Goal: Task Accomplishment & Management: Use online tool/utility

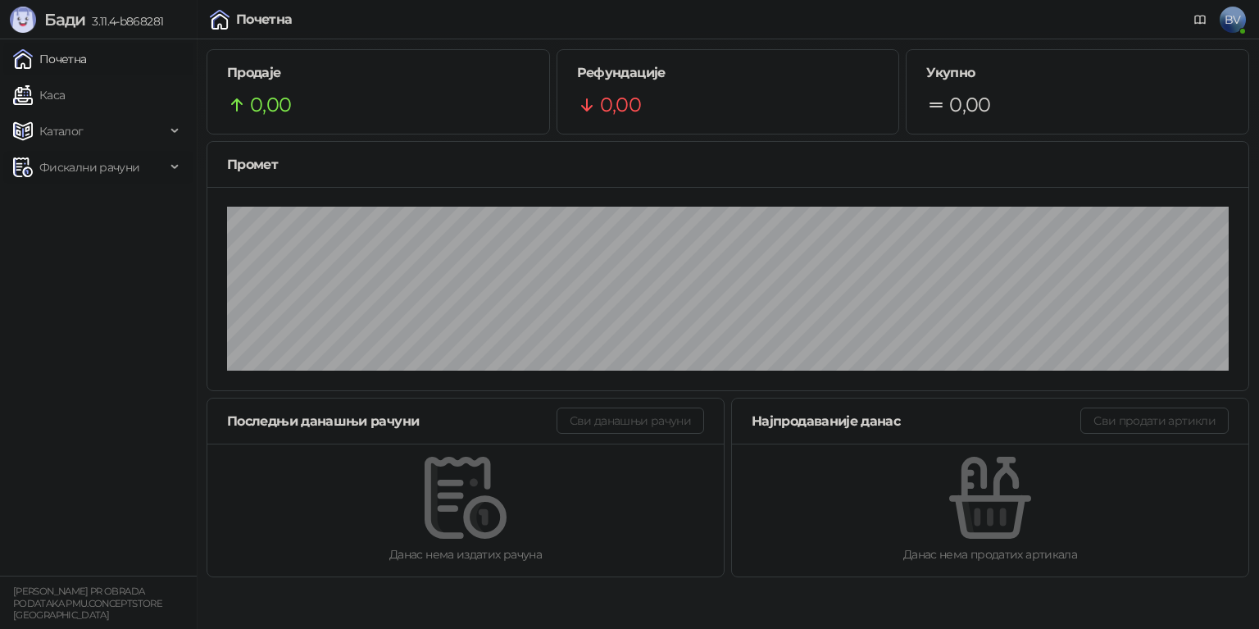
click at [172, 167] on icon at bounding box center [176, 167] width 8 height 0
click at [174, 133] on div "Каталог" at bounding box center [98, 131] width 190 height 33
click at [39, 93] on link "Каса" at bounding box center [39, 95] width 52 height 33
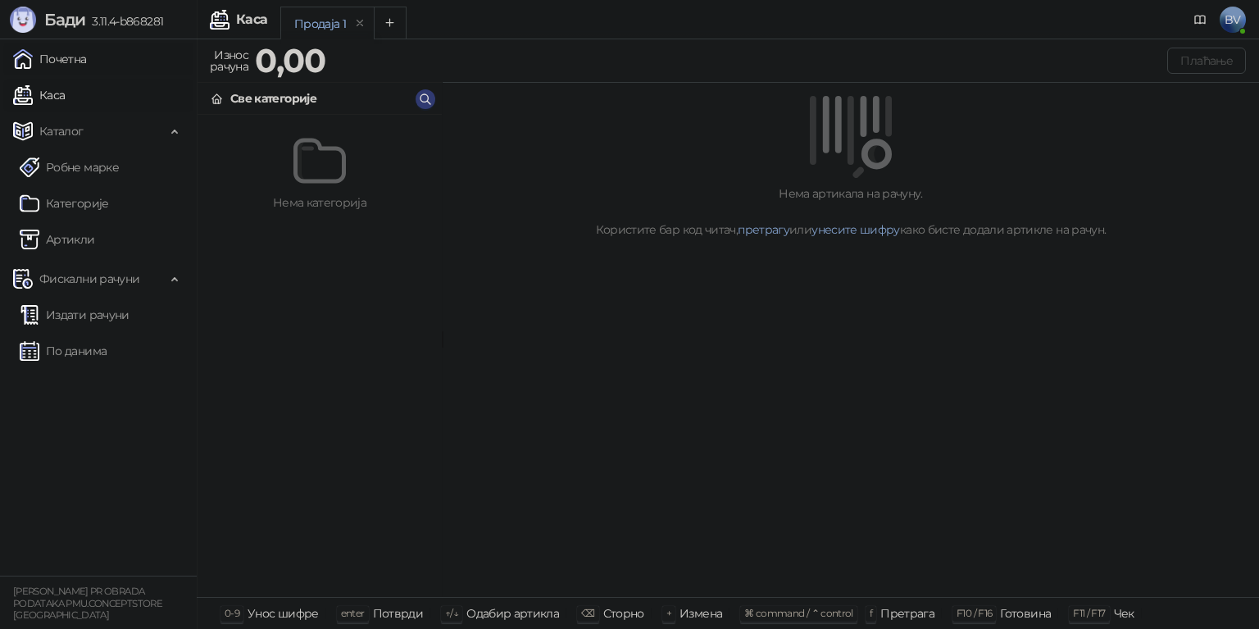
click at [59, 60] on link "Почетна" at bounding box center [50, 59] width 74 height 33
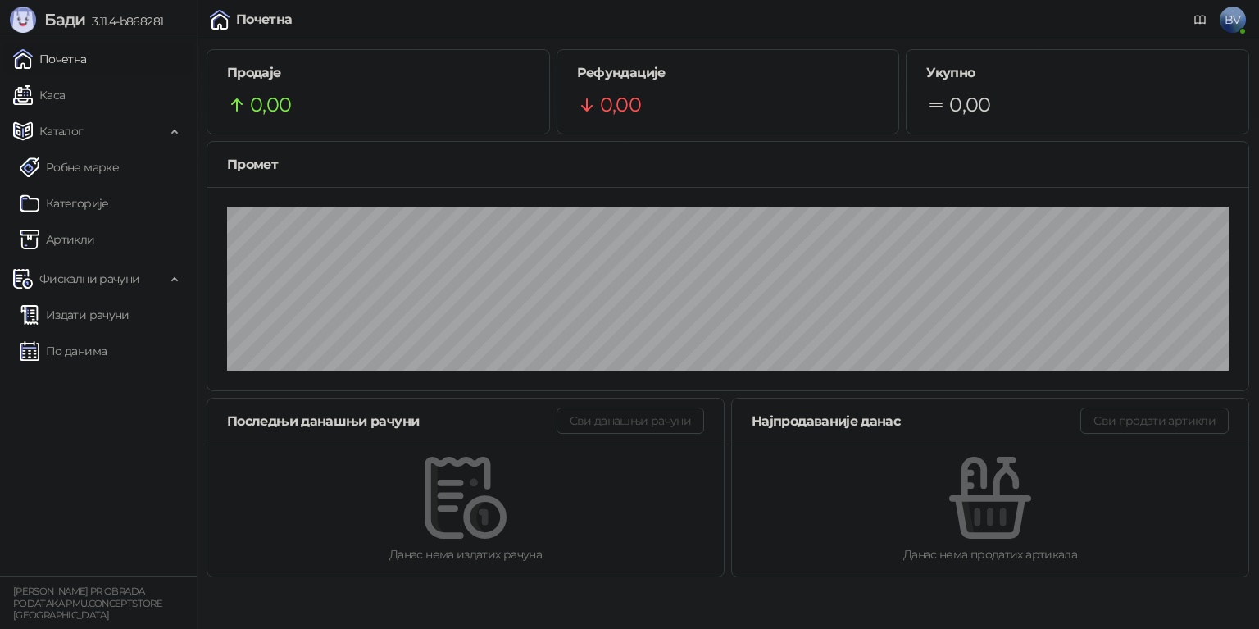
click at [1236, 16] on span "BV" at bounding box center [1232, 20] width 26 height 26
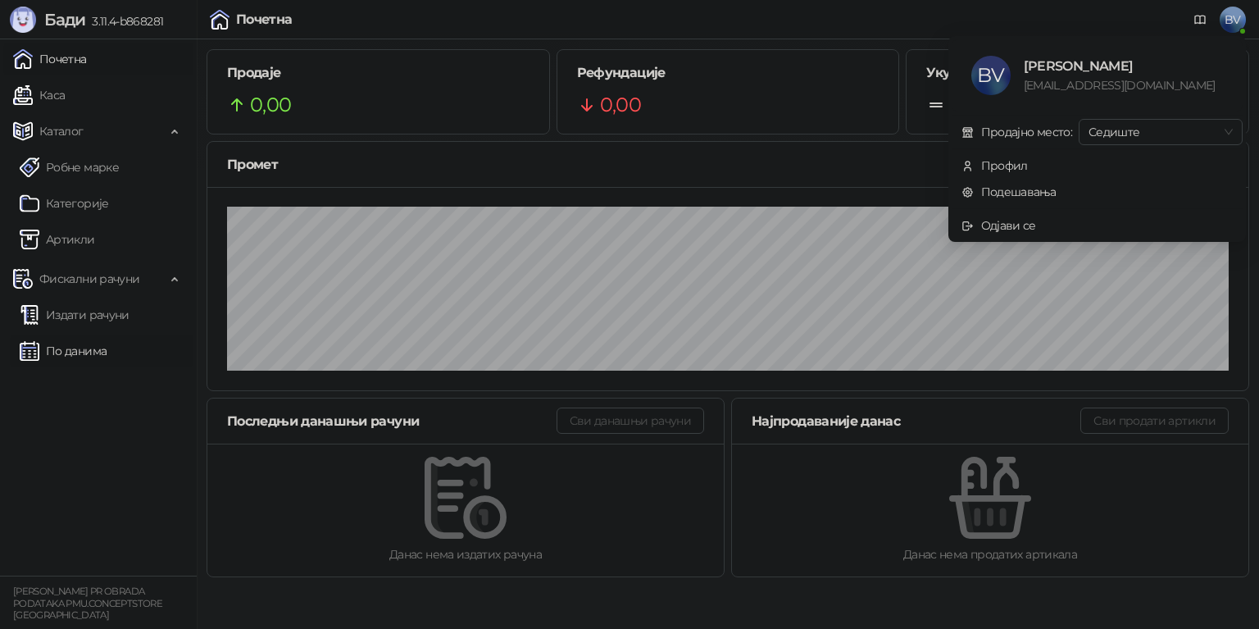
click at [91, 350] on link "По данима" at bounding box center [63, 350] width 87 height 33
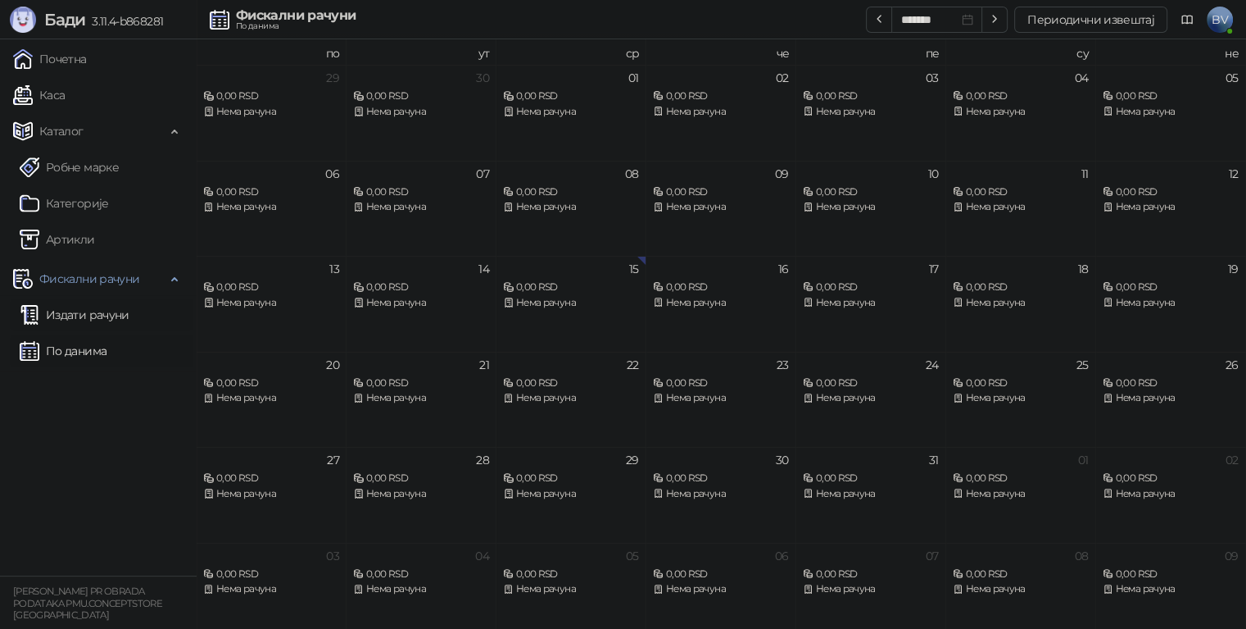
click at [107, 319] on link "Издати рачуни" at bounding box center [75, 314] width 110 height 33
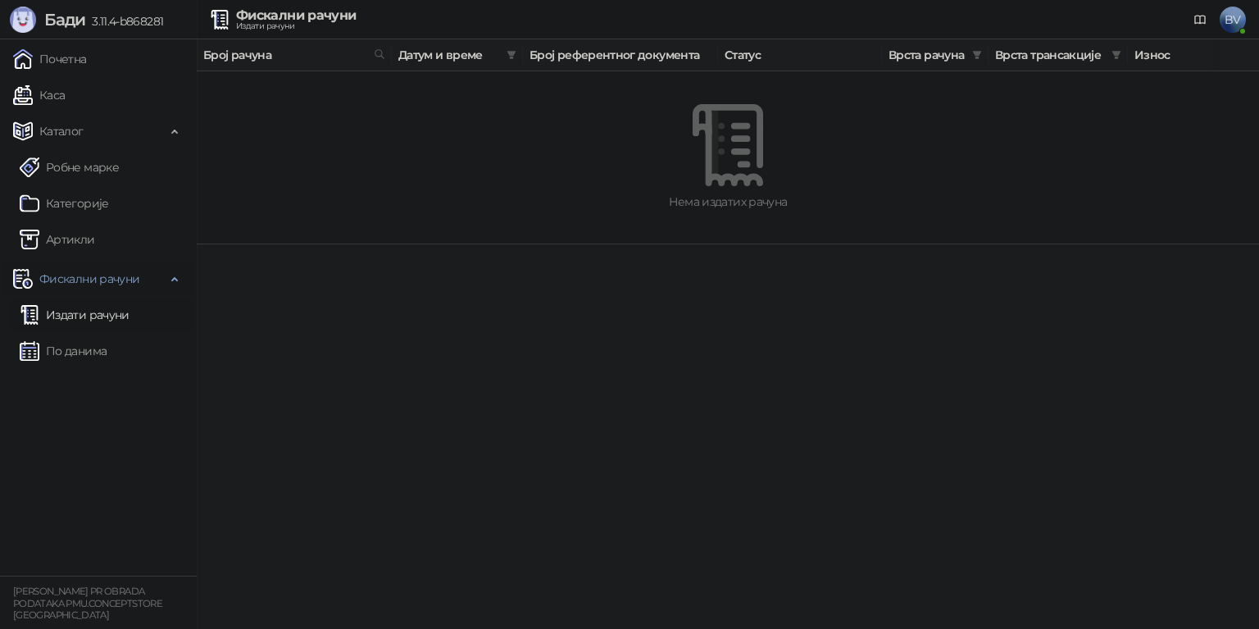
click at [134, 279] on span "Фискални рачуни" at bounding box center [89, 278] width 100 height 33
click at [77, 238] on link "Артикли" at bounding box center [57, 239] width 75 height 33
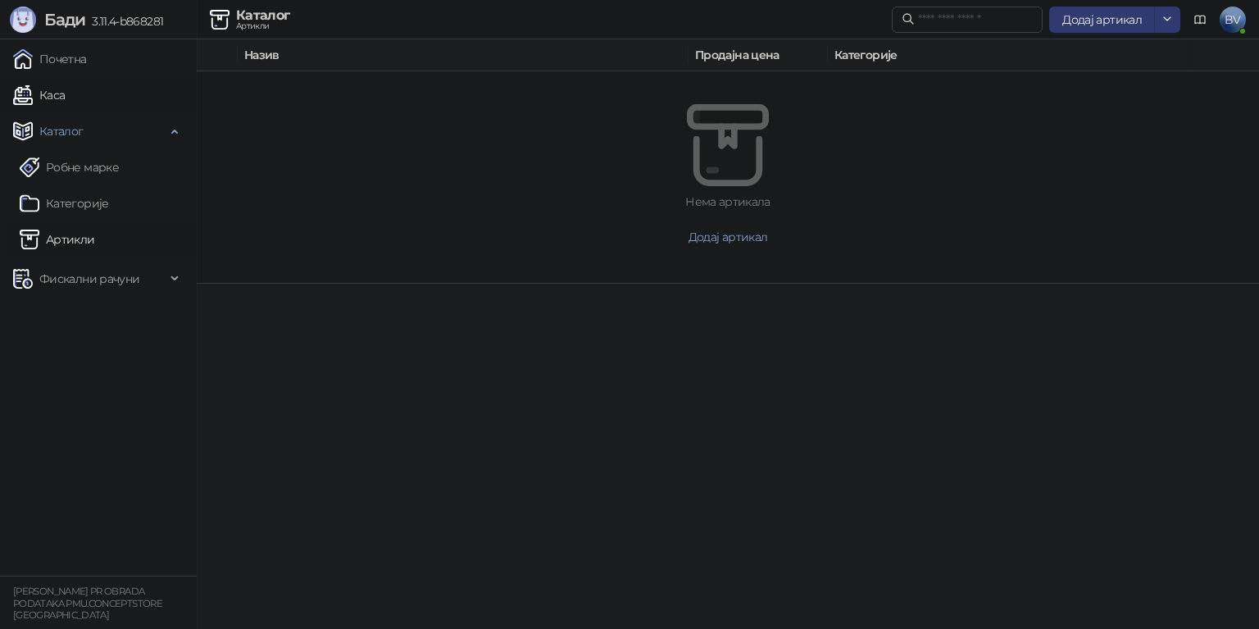
drag, startPoint x: 16, startPoint y: 0, endPoint x: 146, endPoint y: 110, distance: 169.8
click at [65, 110] on link "Каса" at bounding box center [39, 95] width 52 height 33
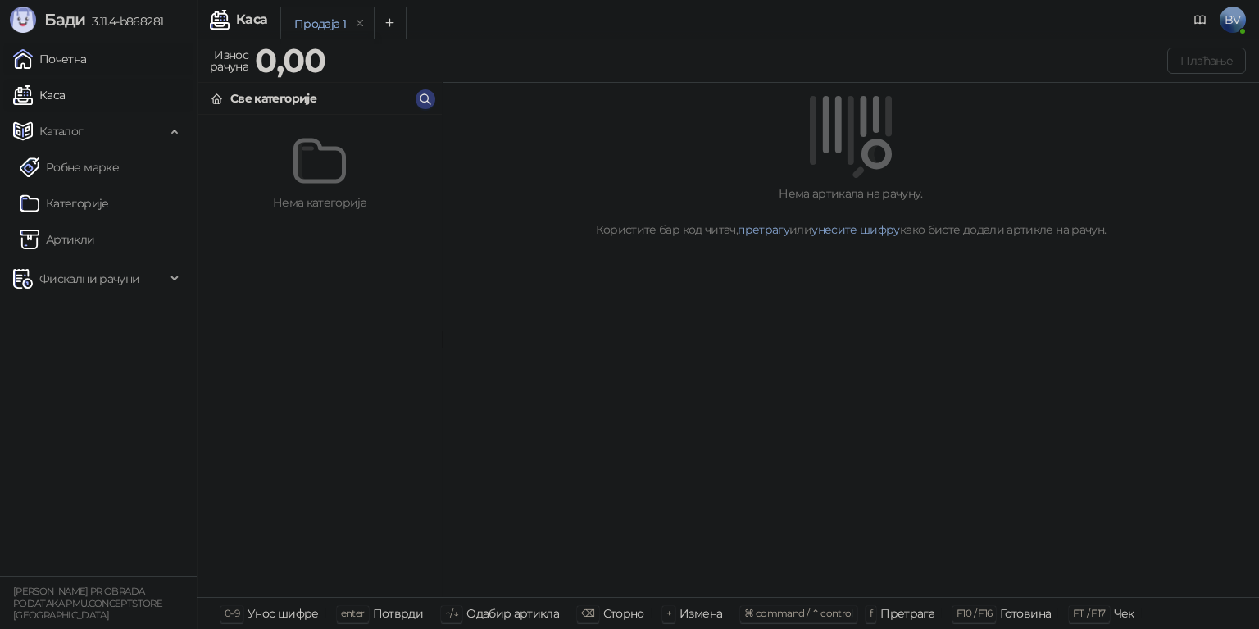
click at [43, 52] on link "Почетна" at bounding box center [50, 59] width 74 height 33
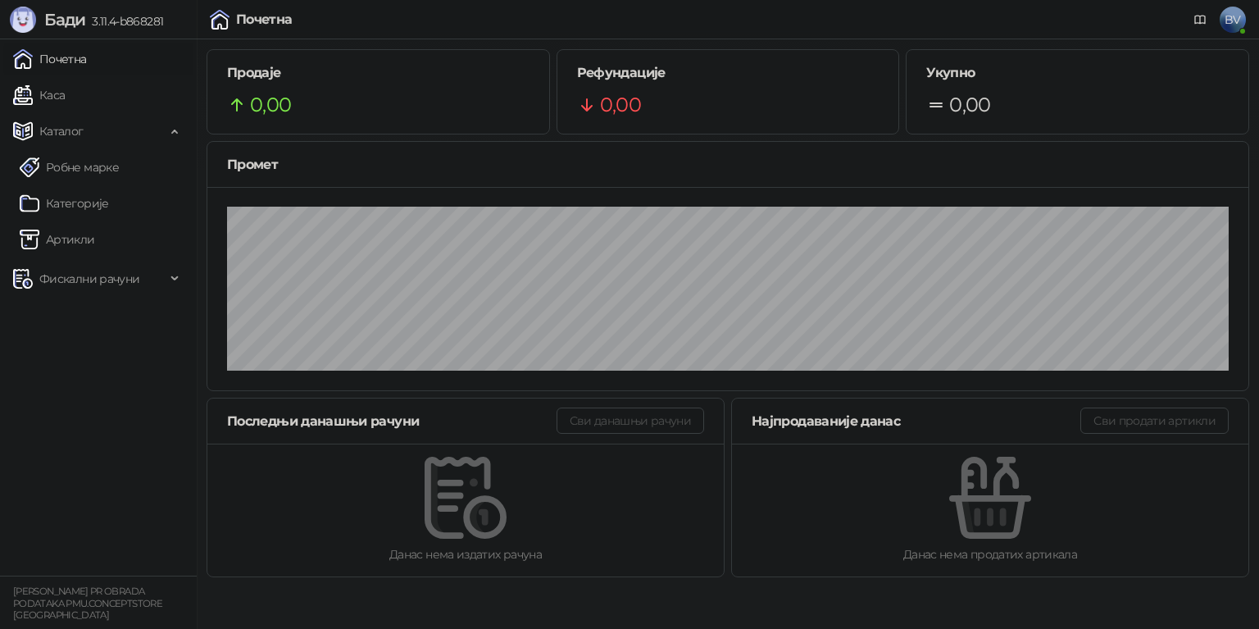
click at [49, 61] on link "Почетна" at bounding box center [50, 59] width 74 height 33
click at [50, 94] on link "Каса" at bounding box center [39, 95] width 52 height 33
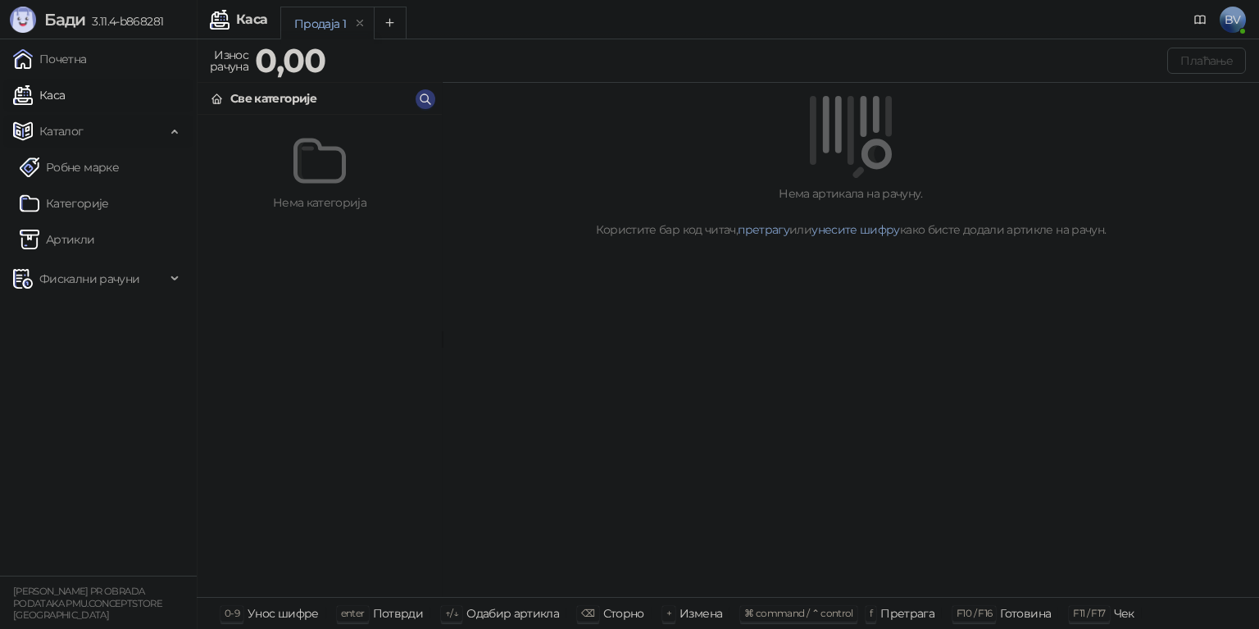
click at [61, 130] on span "Каталог" at bounding box center [61, 131] width 44 height 33
click at [60, 162] on span "Фискални рачуни" at bounding box center [89, 167] width 100 height 33
click at [66, 193] on link "Издати рачуни" at bounding box center [75, 203] width 110 height 33
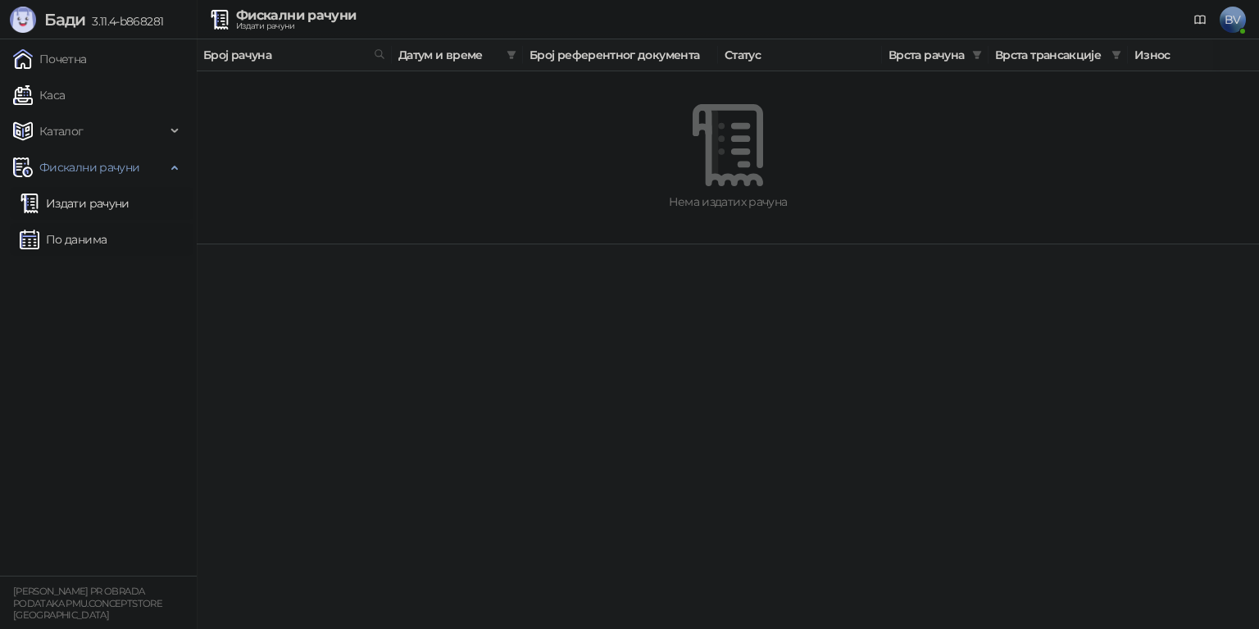
click at [64, 239] on link "По данима" at bounding box center [63, 239] width 87 height 33
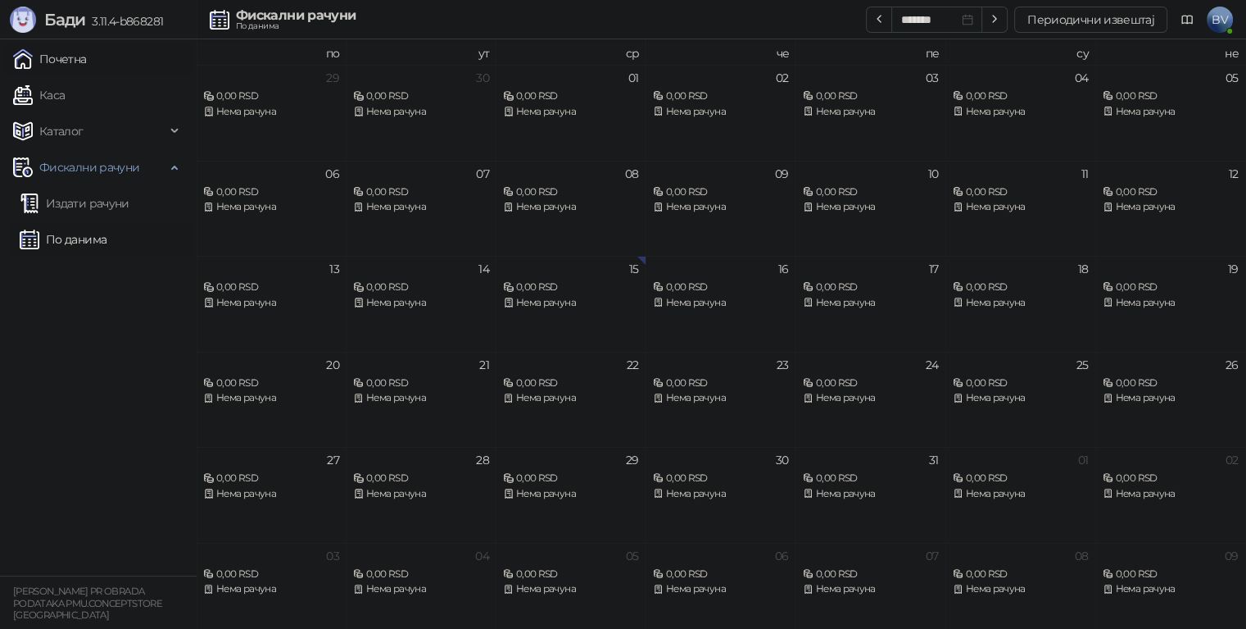
click at [82, 56] on link "Почетна" at bounding box center [50, 59] width 74 height 33
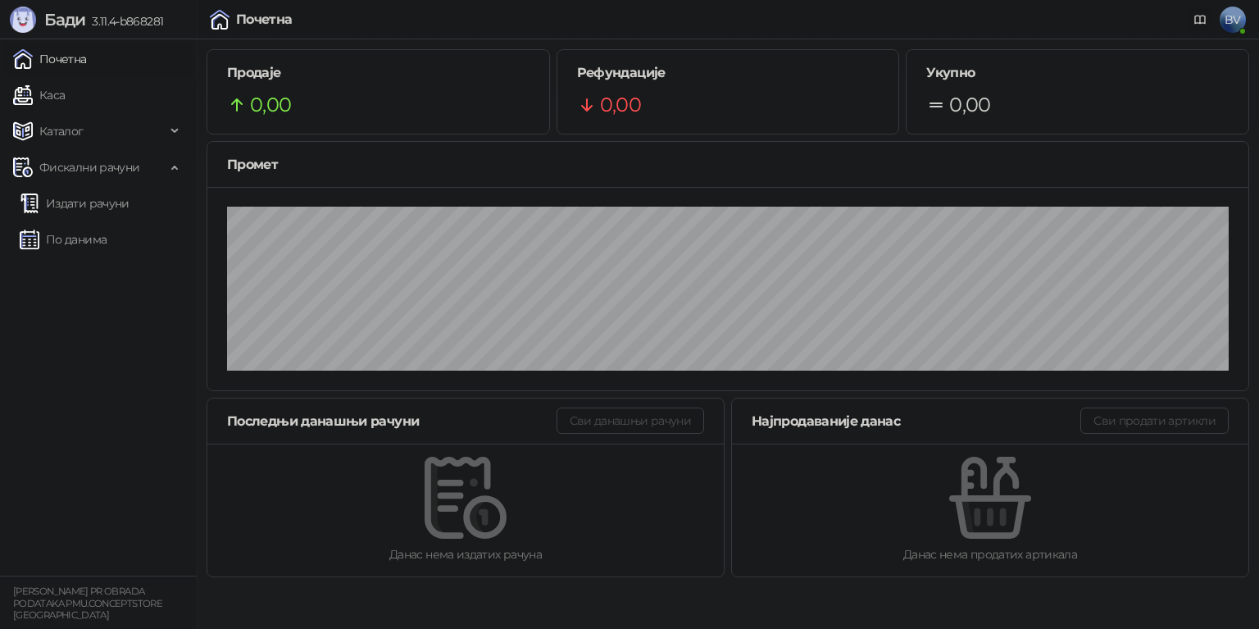
click at [1197, 16] on icon at bounding box center [1199, 19] width 13 height 13
click at [1196, 20] on icon at bounding box center [1199, 19] width 13 height 13
click at [48, 22] on span "Бади" at bounding box center [64, 20] width 41 height 20
click at [16, 19] on img at bounding box center [23, 20] width 26 height 26
click at [48, 57] on link "Почетна" at bounding box center [50, 59] width 74 height 33
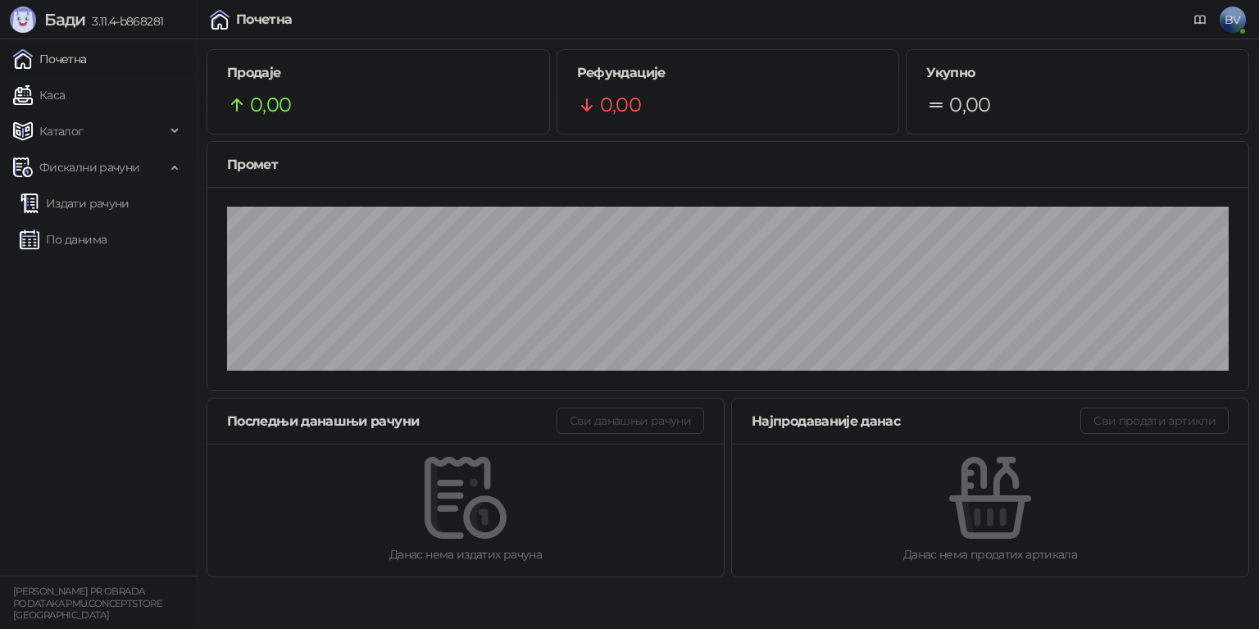
click at [1196, 22] on icon at bounding box center [1200, 19] width 10 height 7
drag, startPoint x: 904, startPoint y: 8, endPoint x: 878, endPoint y: 20, distance: 28.2
click at [279, 16] on div "Почетна" at bounding box center [264, 19] width 57 height 13
drag, startPoint x: 275, startPoint y: 13, endPoint x: 269, endPoint y: 22, distance: 11.1
click at [275, 16] on div "Почетна" at bounding box center [264, 19] width 57 height 13
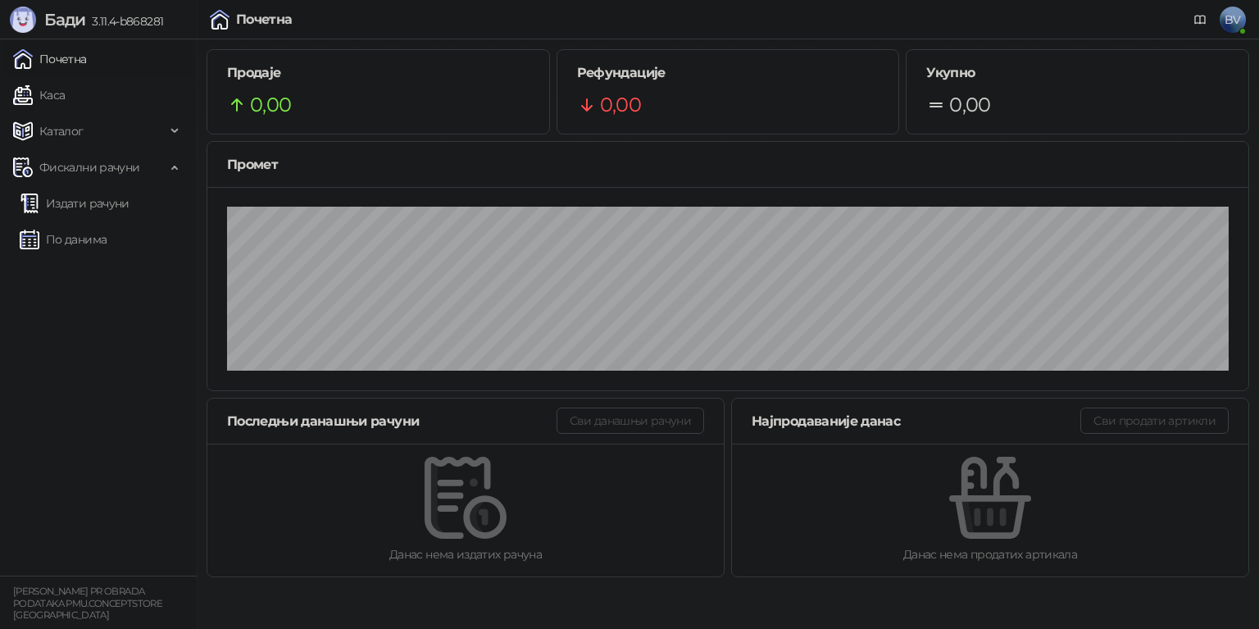
drag, startPoint x: 269, startPoint y: 22, endPoint x: 149, endPoint y: 27, distance: 119.7
click at [268, 23] on div "Почетна" at bounding box center [264, 19] width 57 height 13
click at [125, 26] on span "3.11.4-b868281" at bounding box center [124, 21] width 78 height 15
click at [70, 238] on link "По данима" at bounding box center [63, 239] width 87 height 33
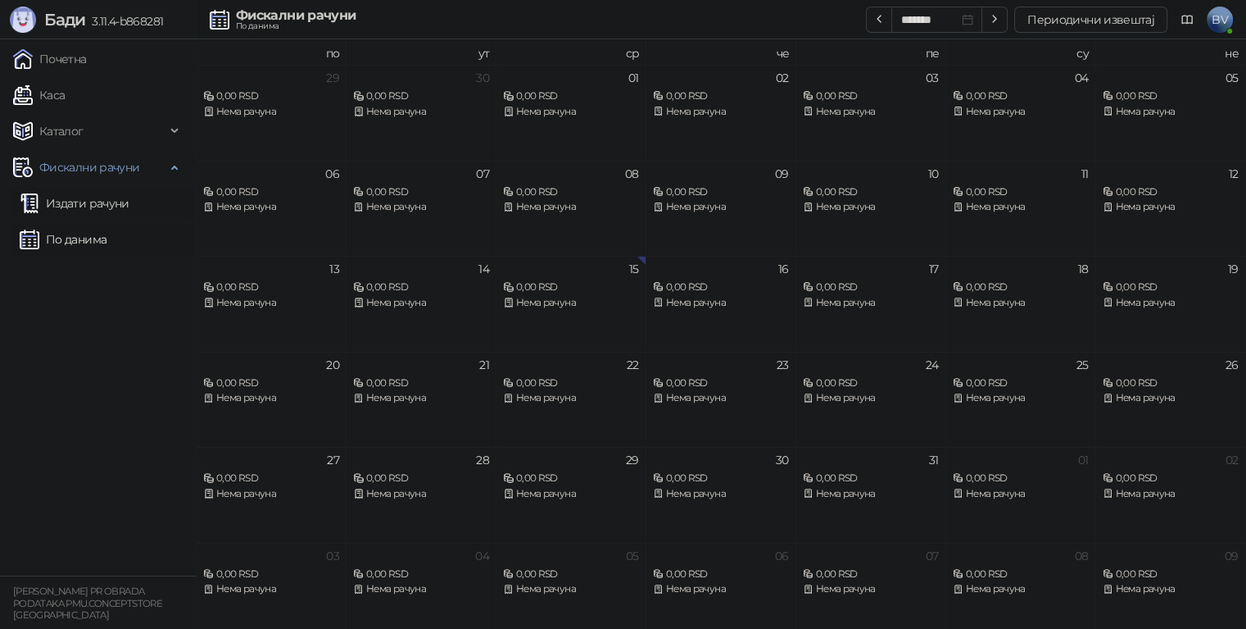
click at [72, 200] on link "Издати рачуни" at bounding box center [75, 203] width 110 height 33
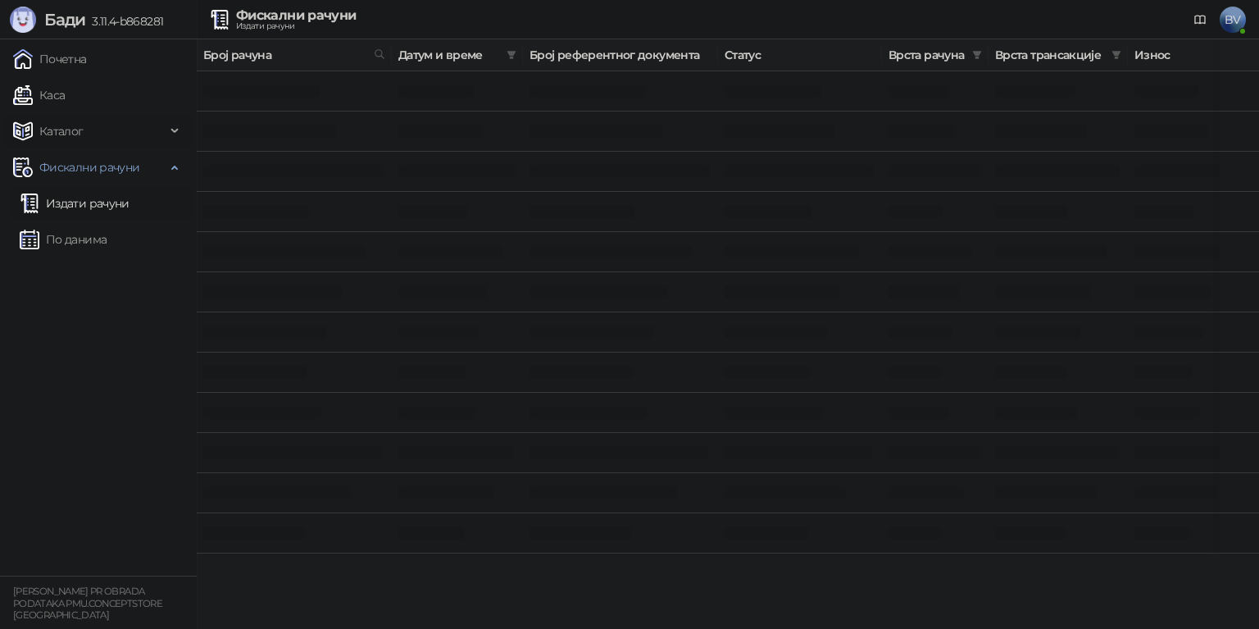
click at [57, 139] on span "Каталог" at bounding box center [61, 131] width 44 height 33
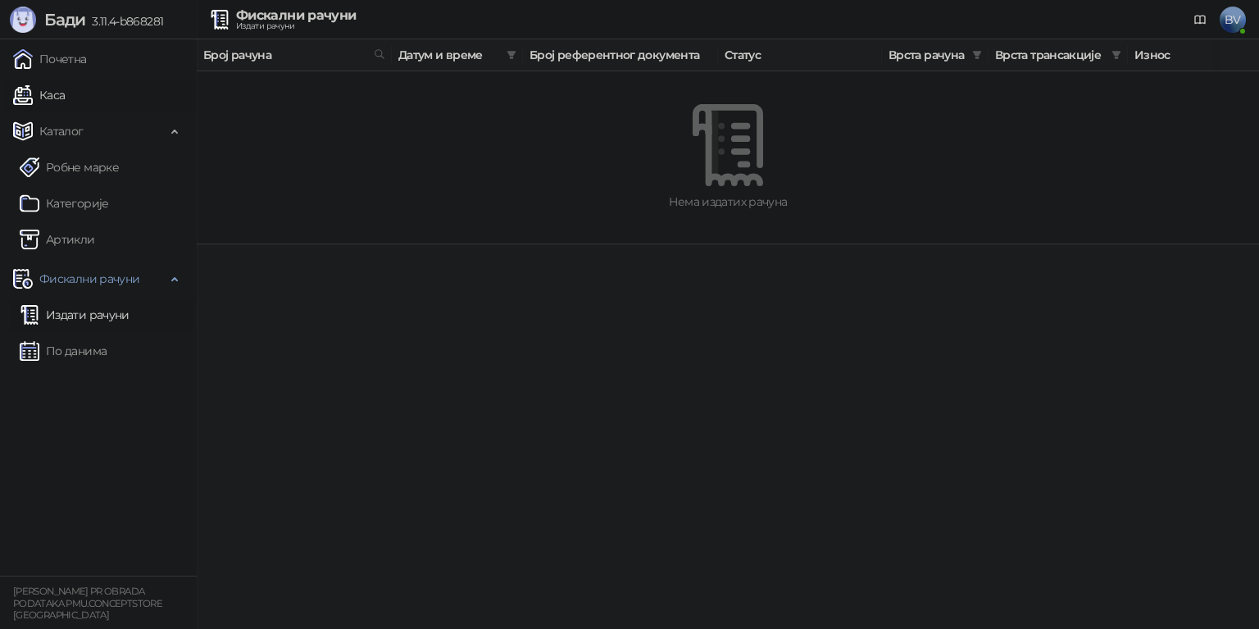
click at [39, 94] on link "Каса" at bounding box center [39, 95] width 52 height 33
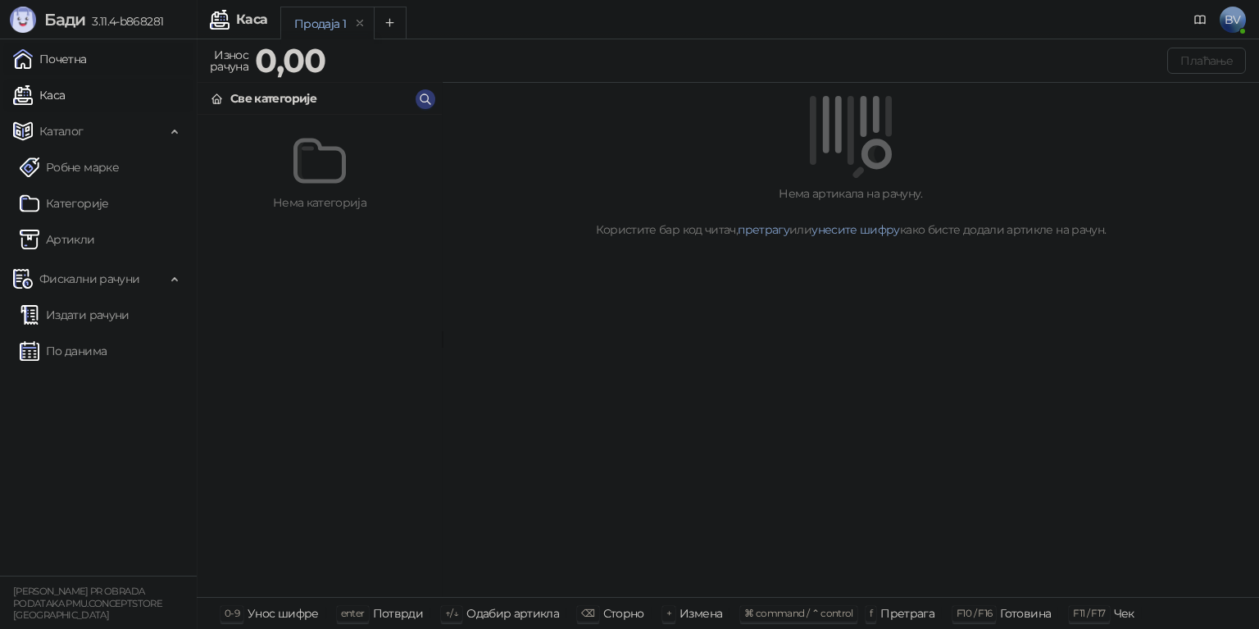
click at [56, 61] on link "Почетна" at bounding box center [50, 59] width 74 height 33
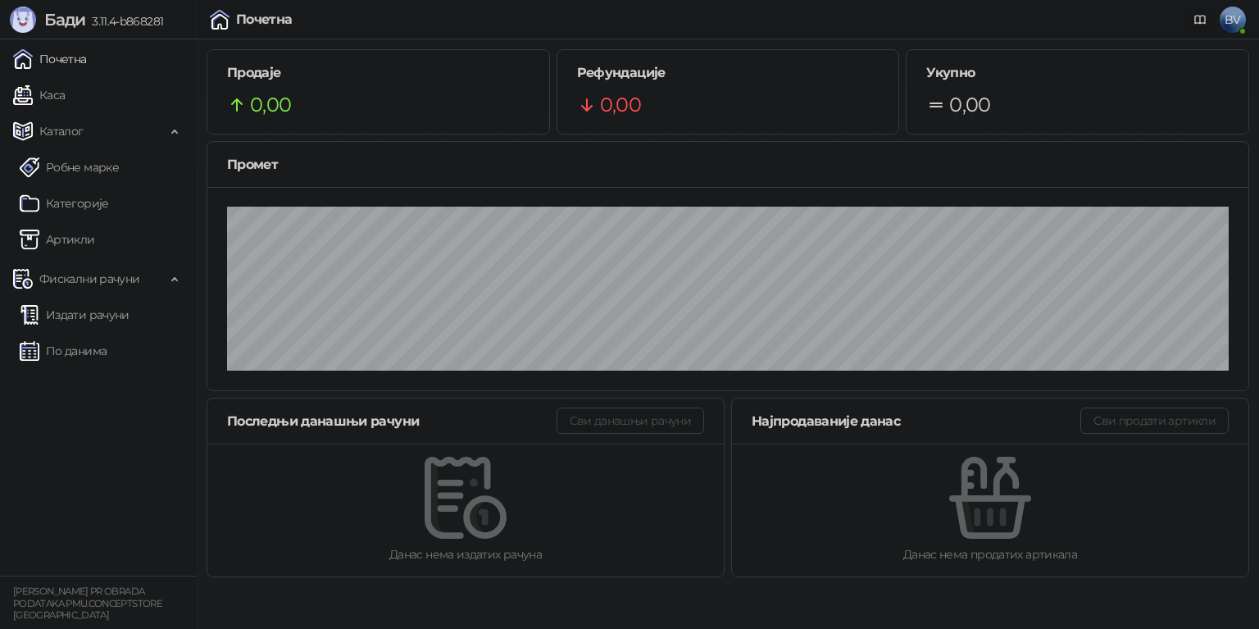
click at [1196, 16] on icon at bounding box center [1200, 19] width 10 height 7
click at [70, 57] on link "Почетна" at bounding box center [50, 59] width 74 height 33
click at [59, 93] on link "Каса" at bounding box center [39, 95] width 52 height 33
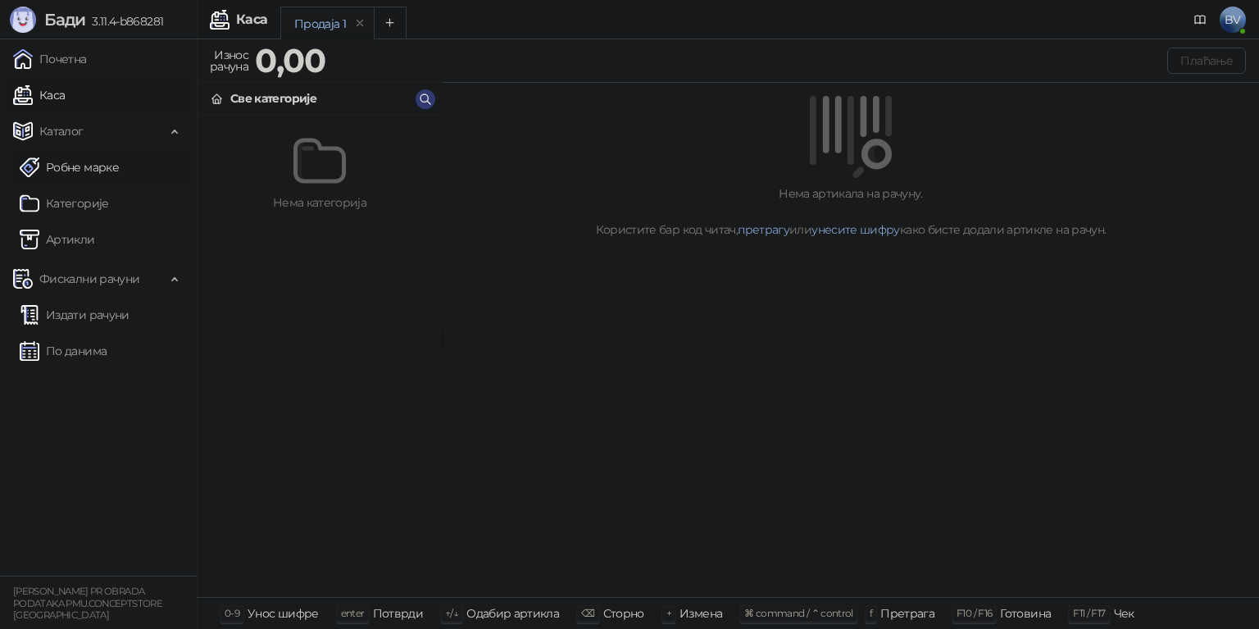
click at [59, 162] on link "Робне марке" at bounding box center [69, 167] width 99 height 33
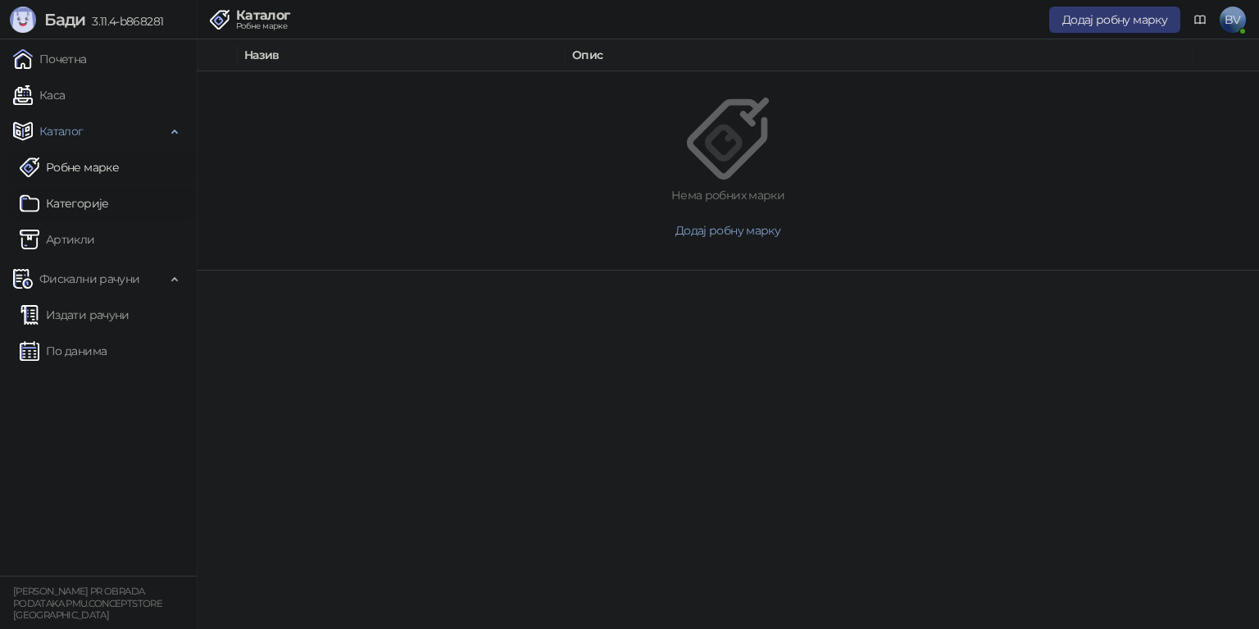
click at [76, 198] on link "Категорије" at bounding box center [64, 203] width 89 height 33
click at [79, 234] on link "Артикли" at bounding box center [57, 239] width 75 height 33
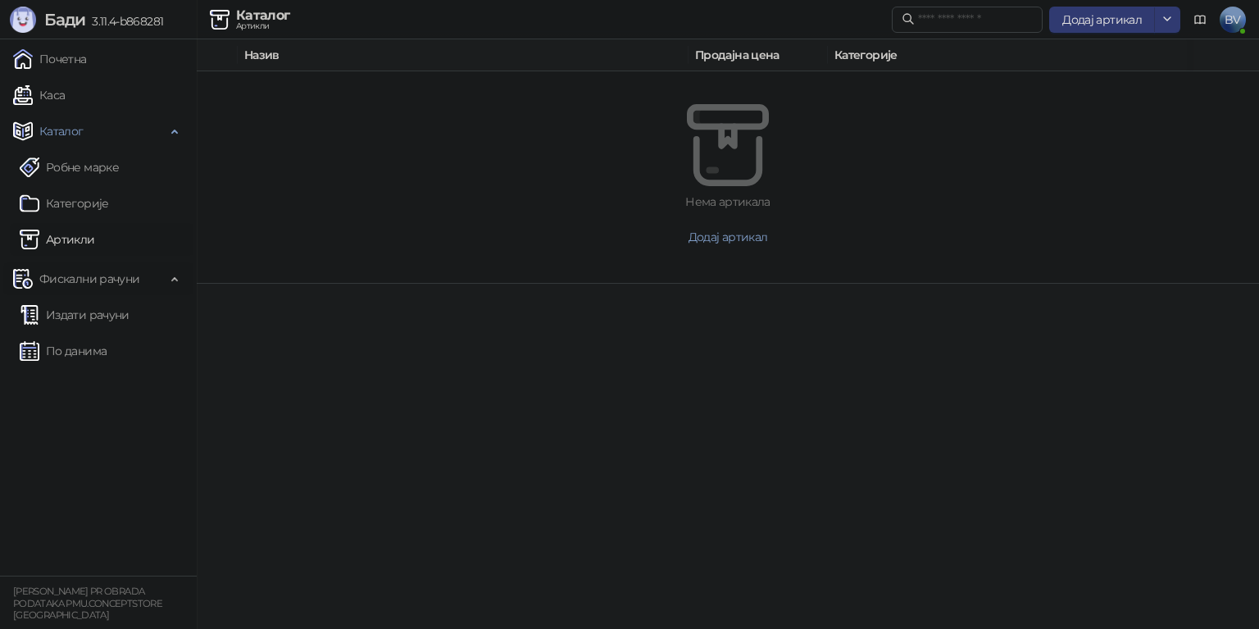
click at [96, 283] on span "Фискални рачуни" at bounding box center [89, 278] width 100 height 33
click at [68, 590] on small "BOJANA VUJIĆ PR OBRADA PODATAKA PMU.CONCEPTSTORE BEOGRAD" at bounding box center [87, 602] width 149 height 35
click at [62, 606] on small "BOJANA VUJIĆ PR OBRADA PODATAKA PMU.CONCEPTSTORE BEOGRAD" at bounding box center [87, 602] width 149 height 35
drag, startPoint x: 91, startPoint y: 11, endPoint x: 243, endPoint y: 74, distance: 163.9
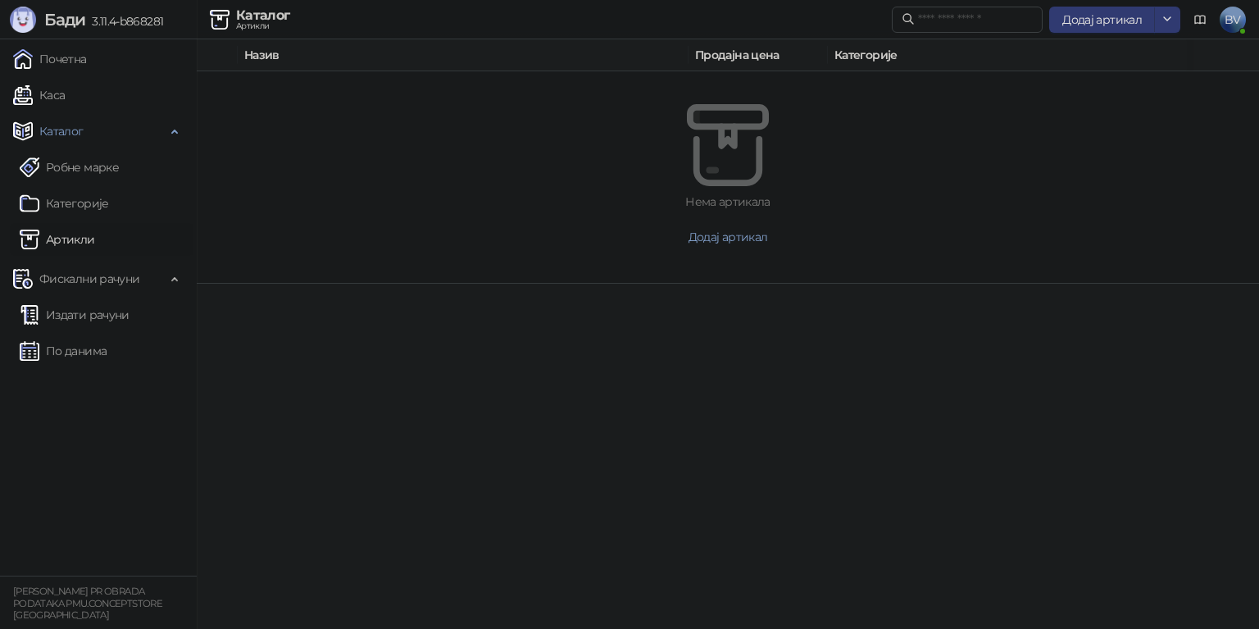
click at [243, 74] on div "Нема артикала Додај артикал" at bounding box center [728, 176] width 1062 height 211
drag, startPoint x: 120, startPoint y: 8, endPoint x: 1200, endPoint y: 25, distance: 1080.2
click at [1200, 25] on icon at bounding box center [1199, 19] width 13 height 13
drag, startPoint x: 720, startPoint y: 90, endPoint x: 740, endPoint y: 113, distance: 30.8
click at [720, 91] on div "Нема артикала Додај артикал" at bounding box center [727, 176] width 1023 height 185
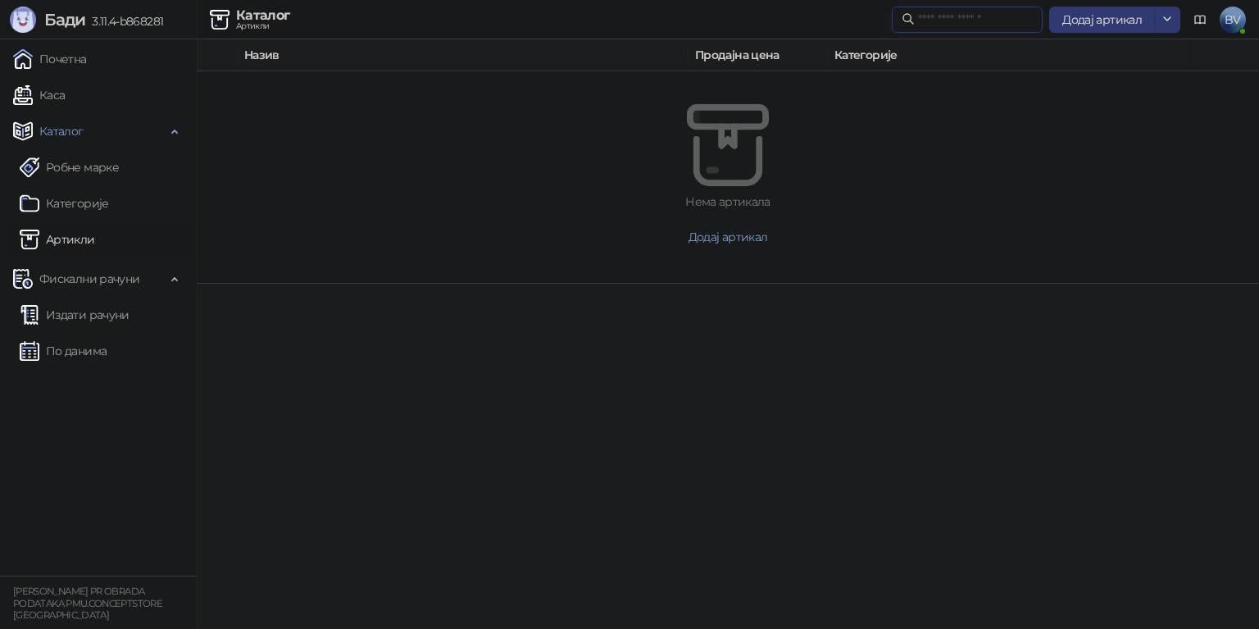
click at [980, 16] on input "text" at bounding box center [975, 20] width 115 height 18
click at [947, 18] on input "text" at bounding box center [975, 20] width 115 height 18
drag, startPoint x: 973, startPoint y: 18, endPoint x: 892, endPoint y: 15, distance: 80.4
click at [895, 15] on span "**********" at bounding box center [967, 20] width 151 height 26
paste input "**********"
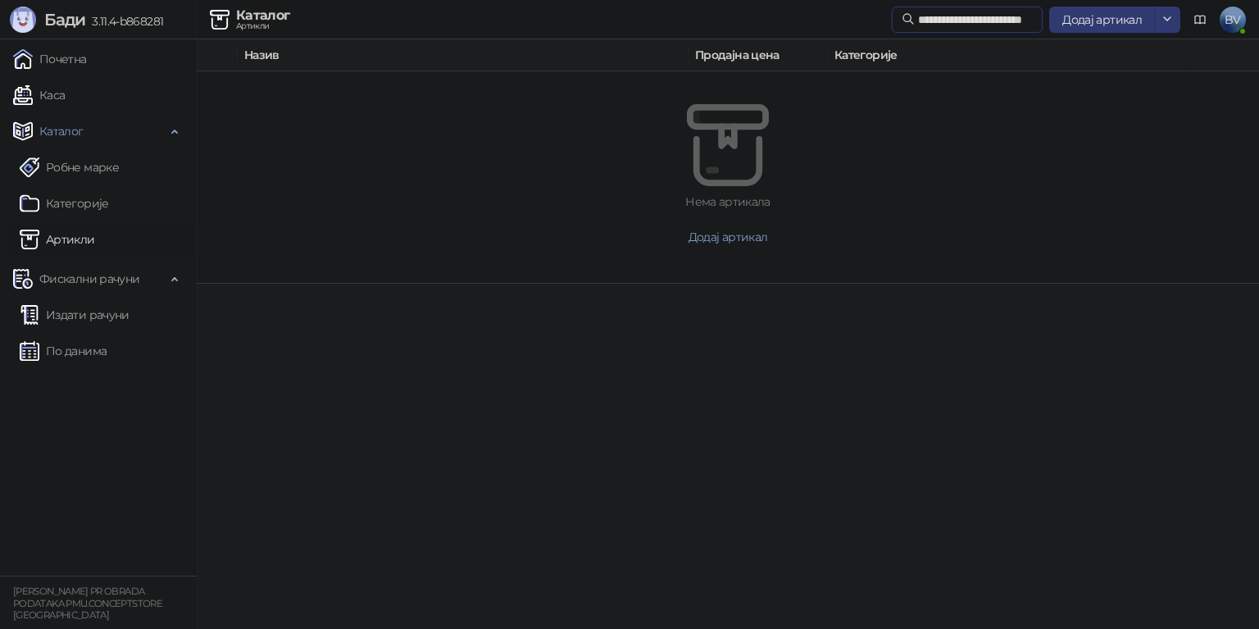
type input "**********"
click at [903, 14] on icon at bounding box center [908, 19] width 10 height 10
click at [91, 313] on link "Издати рачуни" at bounding box center [75, 314] width 110 height 33
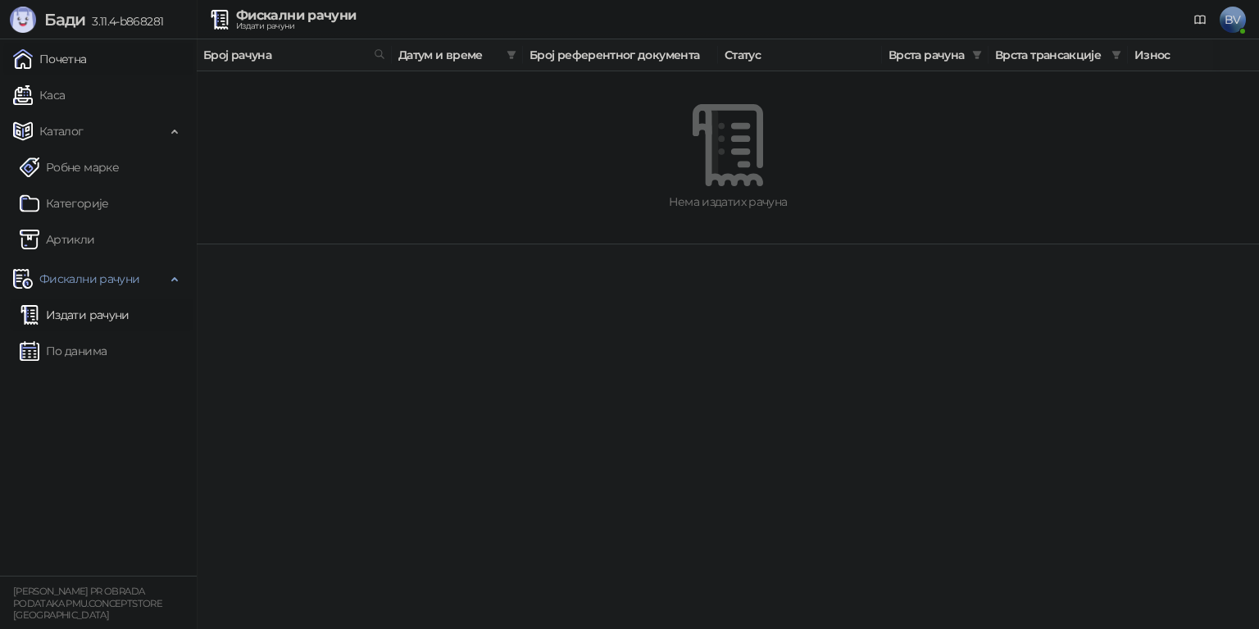
click at [57, 64] on link "Почетна" at bounding box center [50, 59] width 74 height 33
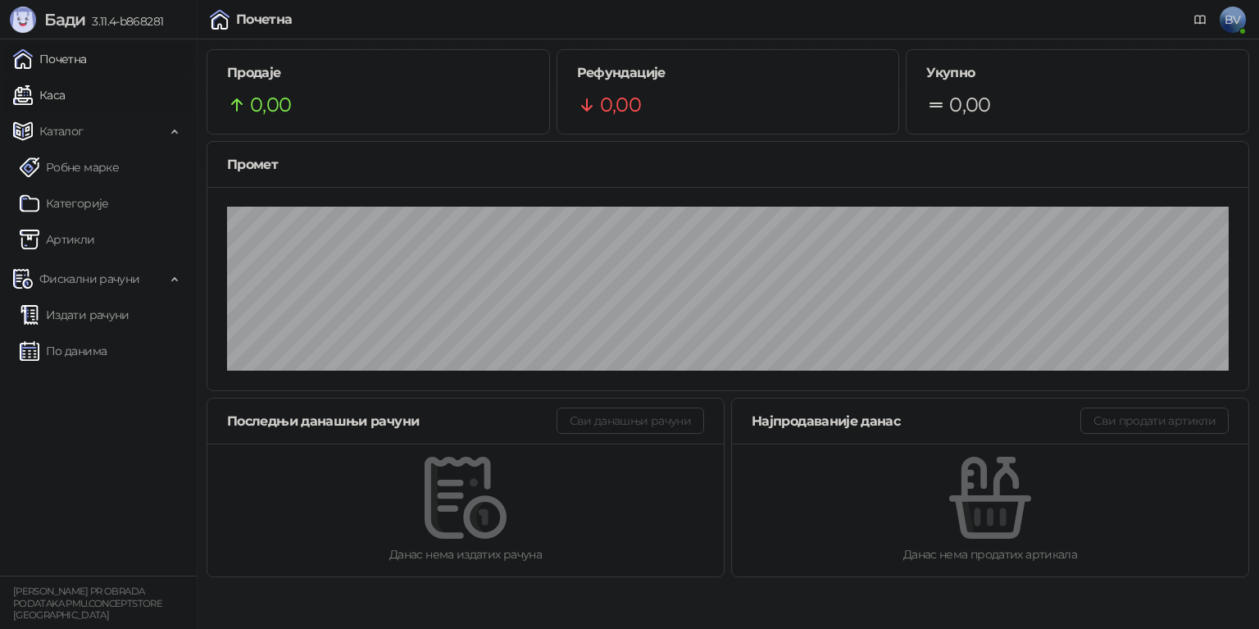
click at [60, 97] on link "Каса" at bounding box center [39, 95] width 52 height 33
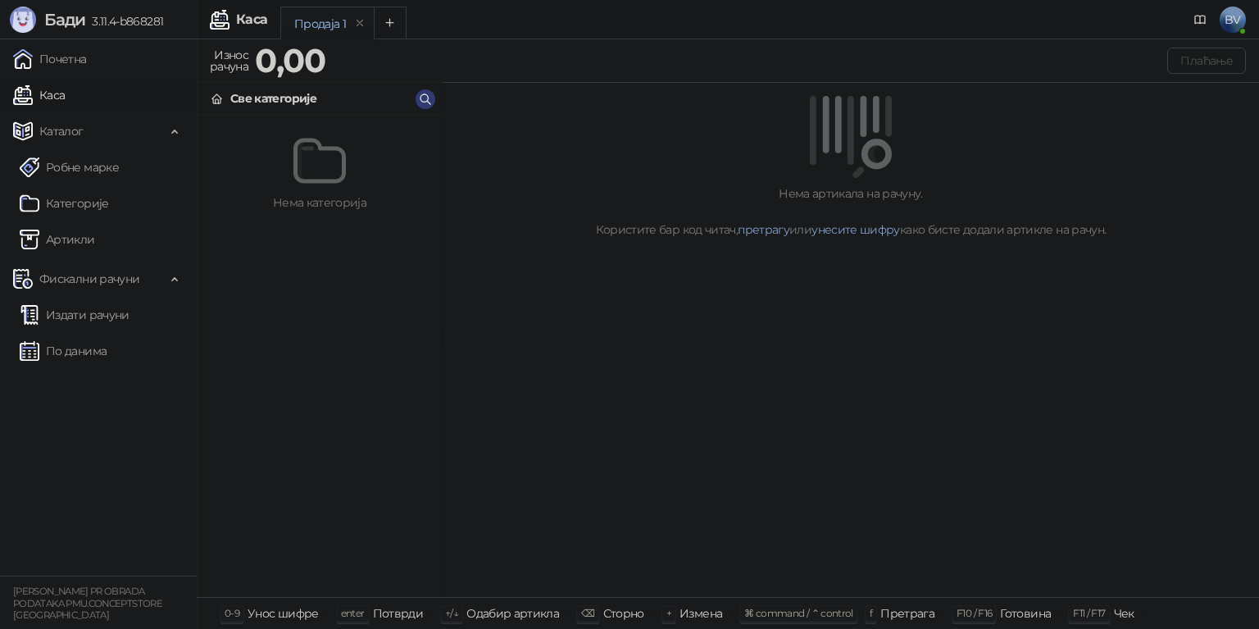
click at [247, 18] on div "Каса" at bounding box center [251, 19] width 31 height 13
click at [246, 20] on div "Каса" at bounding box center [251, 19] width 31 height 13
click at [305, 20] on div "Продаја 1" at bounding box center [320, 24] width 52 height 18
drag, startPoint x: 66, startPoint y: 131, endPoint x: 56, endPoint y: 125, distance: 12.1
click at [66, 129] on span "Каталог" at bounding box center [61, 131] width 44 height 33
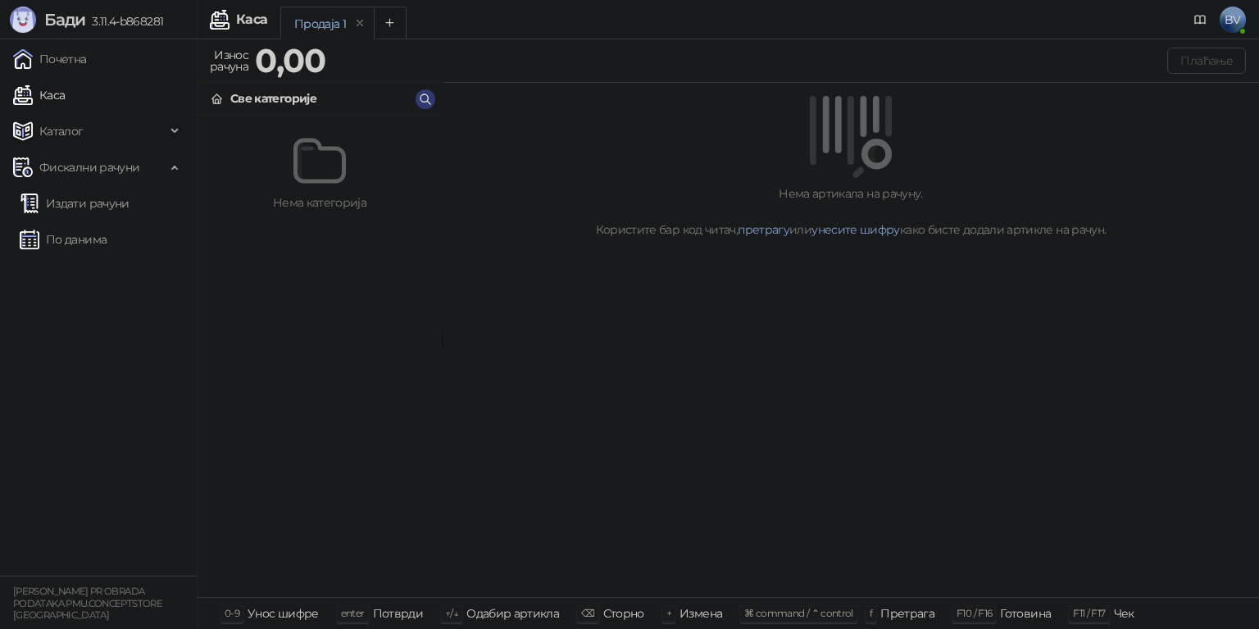
click at [51, 129] on span "Каталог" at bounding box center [61, 131] width 44 height 33
click at [85, 279] on span "Фискални рачуни" at bounding box center [89, 278] width 100 height 33
click at [84, 279] on span "Фискални рачуни" at bounding box center [89, 278] width 100 height 33
click at [697, 615] on div "Измена" at bounding box center [700, 612] width 43 height 21
click at [621, 615] on div "Сторно" at bounding box center [623, 612] width 41 height 21
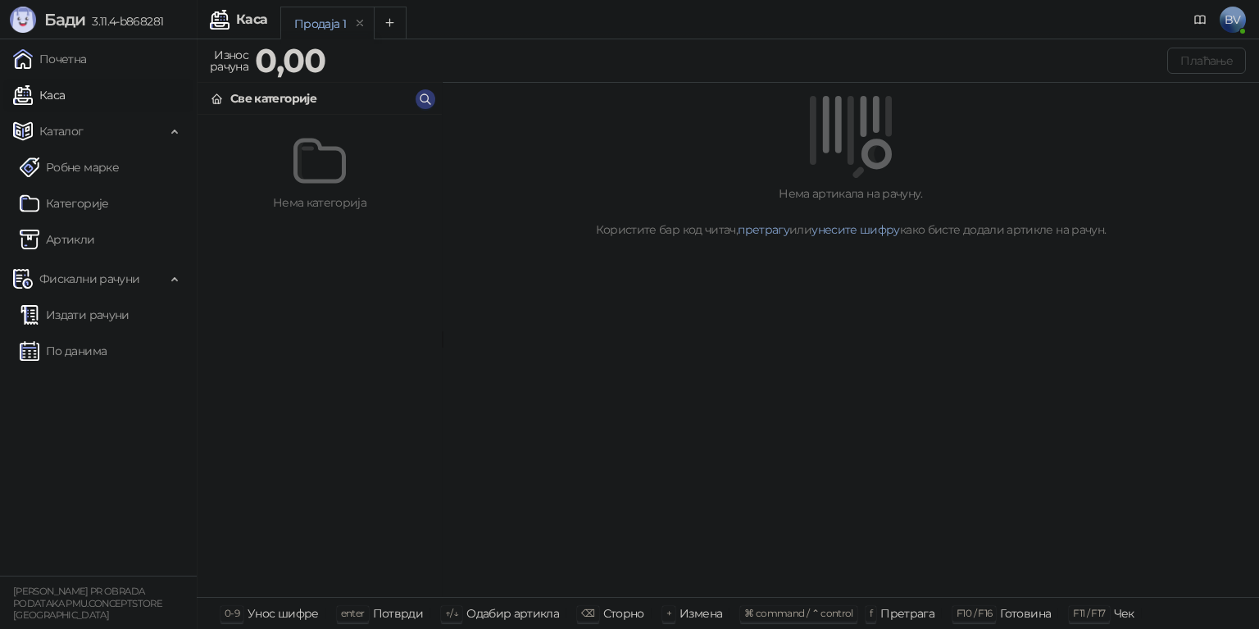
click at [501, 609] on div "Одабир артикла" at bounding box center [512, 612] width 93 height 21
click at [229, 614] on span "0-9" at bounding box center [232, 612] width 15 height 12
drag, startPoint x: 400, startPoint y: 617, endPoint x: 384, endPoint y: 615, distance: 15.8
click at [400, 617] on div "Потврди" at bounding box center [398, 612] width 51 height 21
click at [82, 349] on link "По данима" at bounding box center [63, 350] width 87 height 33
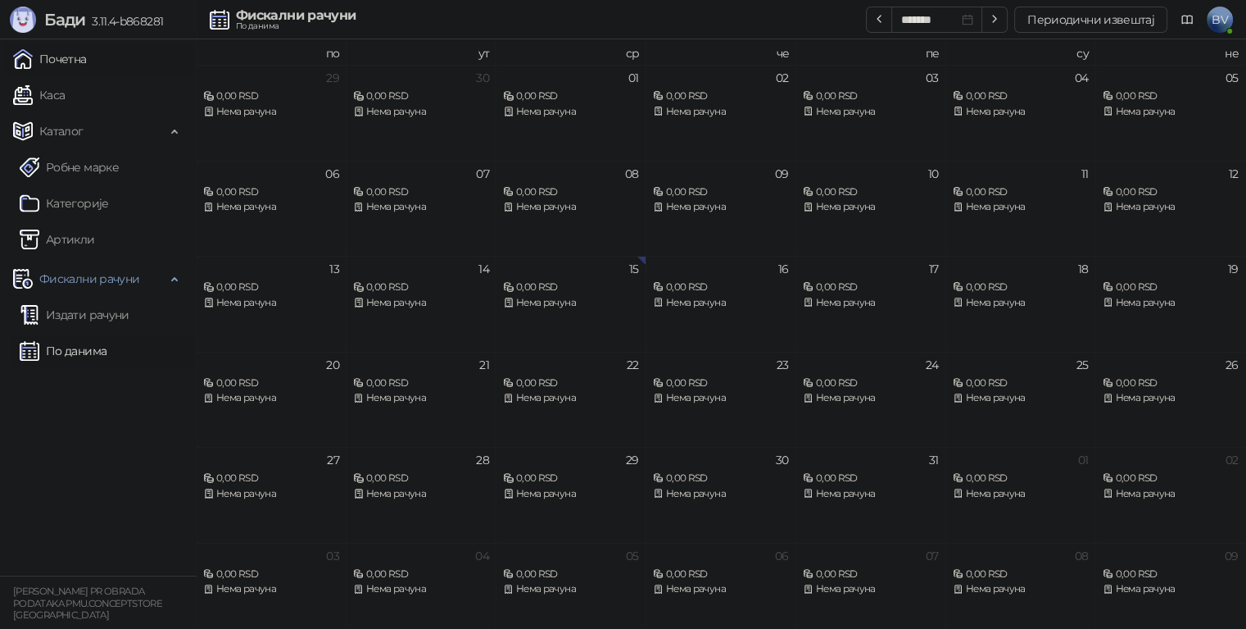
click at [51, 62] on link "Почетна" at bounding box center [50, 59] width 74 height 33
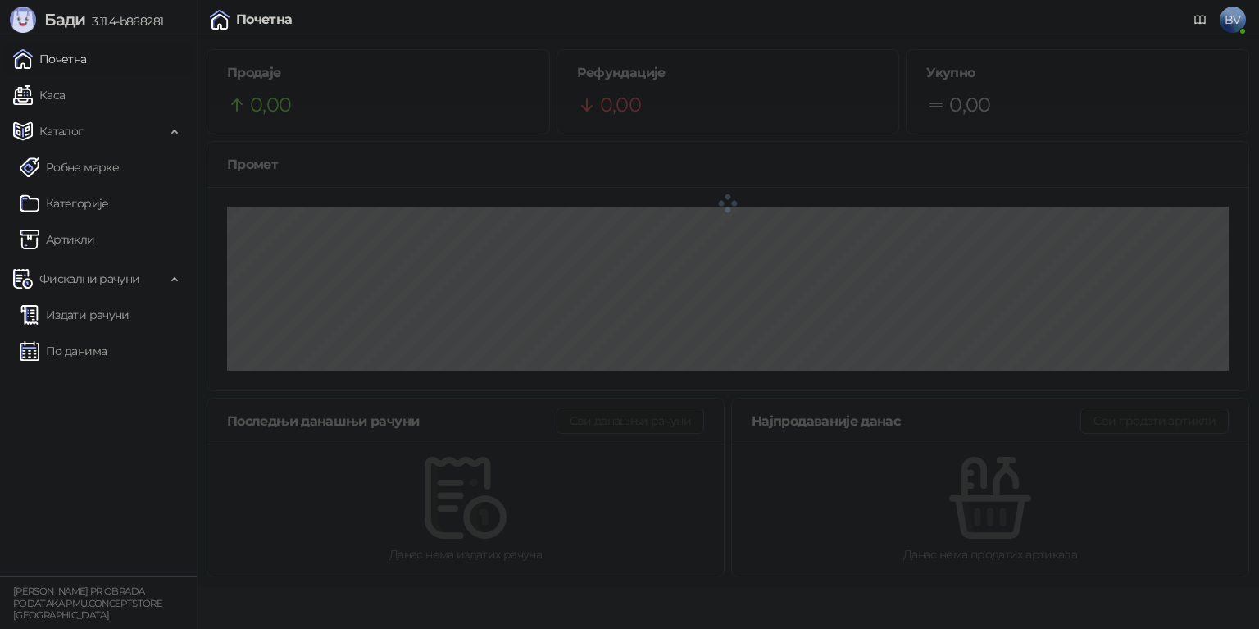
click at [52, 13] on span "Бади" at bounding box center [64, 20] width 41 height 20
click at [142, 16] on span "3.11.4-b868281" at bounding box center [124, 21] width 78 height 15
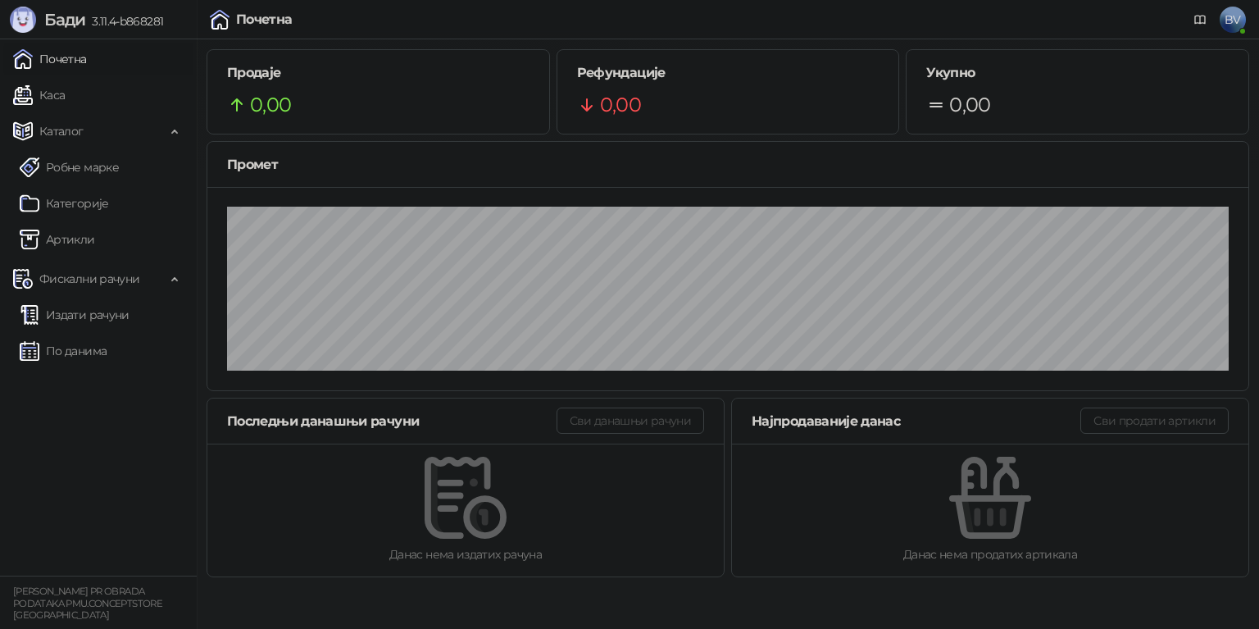
click at [225, 14] on img at bounding box center [220, 20] width 20 height 20
click at [274, 14] on div "Почетна" at bounding box center [264, 19] width 57 height 13
click at [606, 434] on div "Последњи данашњи рачуни Сви данашњи рачуни" at bounding box center [465, 421] width 516 height 46
drag, startPoint x: 702, startPoint y: 516, endPoint x: 727, endPoint y: 513, distance: 24.8
click at [708, 515] on div "Данас нема издатих рачуна" at bounding box center [465, 509] width 516 height 133
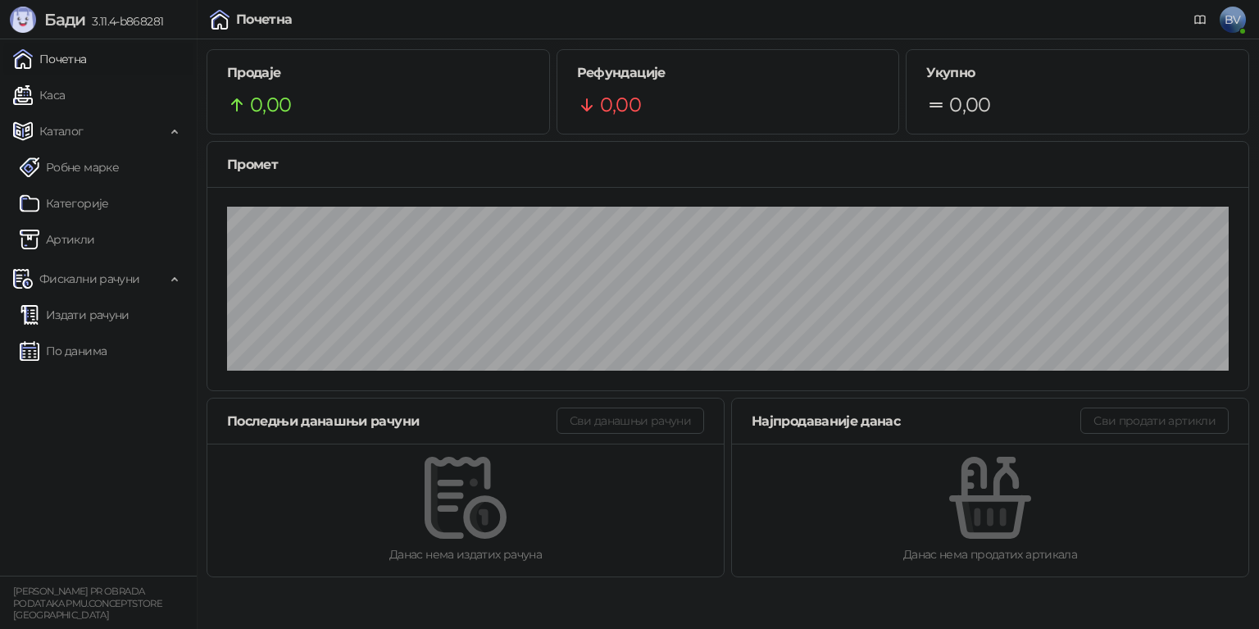
drag, startPoint x: 1142, startPoint y: 507, endPoint x: 1146, endPoint y: 490, distance: 17.7
click at [1145, 506] on div at bounding box center [990, 497] width 464 height 82
click at [1164, 436] on div "Најпродаваније данас Сви продати артикли" at bounding box center [990, 421] width 516 height 46
click at [1162, 433] on div "Најпродаваније данас Сви продати артикли" at bounding box center [990, 421] width 516 height 46
drag, startPoint x: 90, startPoint y: 49, endPoint x: 75, endPoint y: 54, distance: 15.5
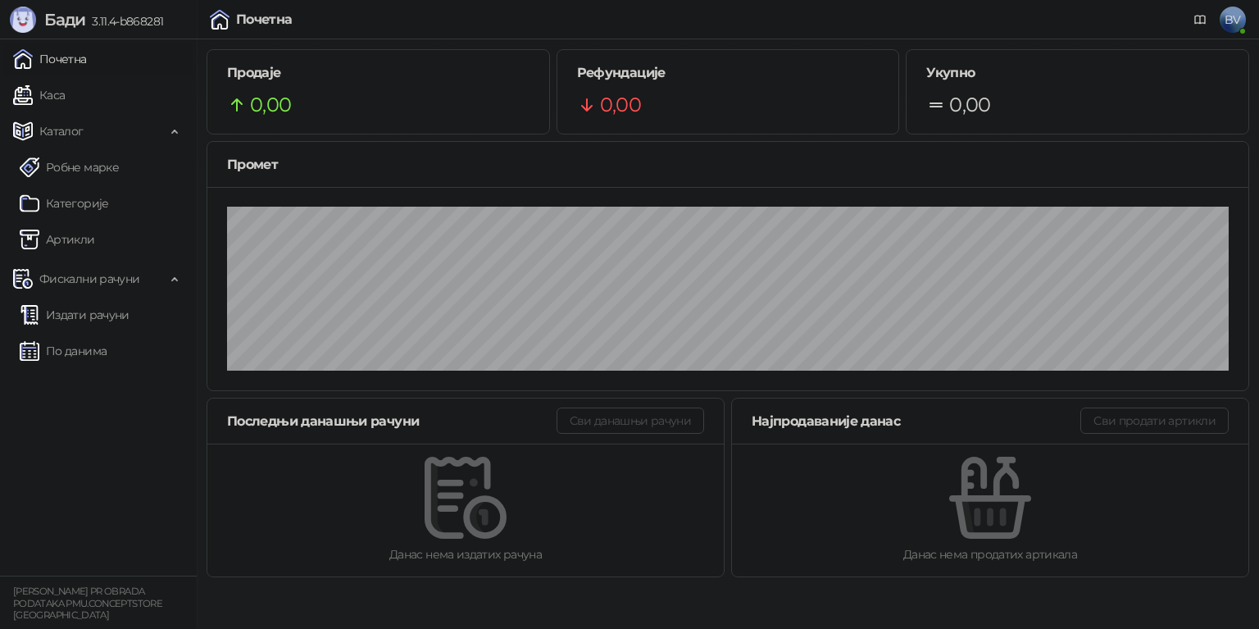
click at [87, 48] on link "Почетна" at bounding box center [50, 59] width 74 height 33
click at [74, 54] on link "Почетна" at bounding box center [50, 59] width 74 height 33
click at [53, 94] on link "Каса" at bounding box center [39, 95] width 52 height 33
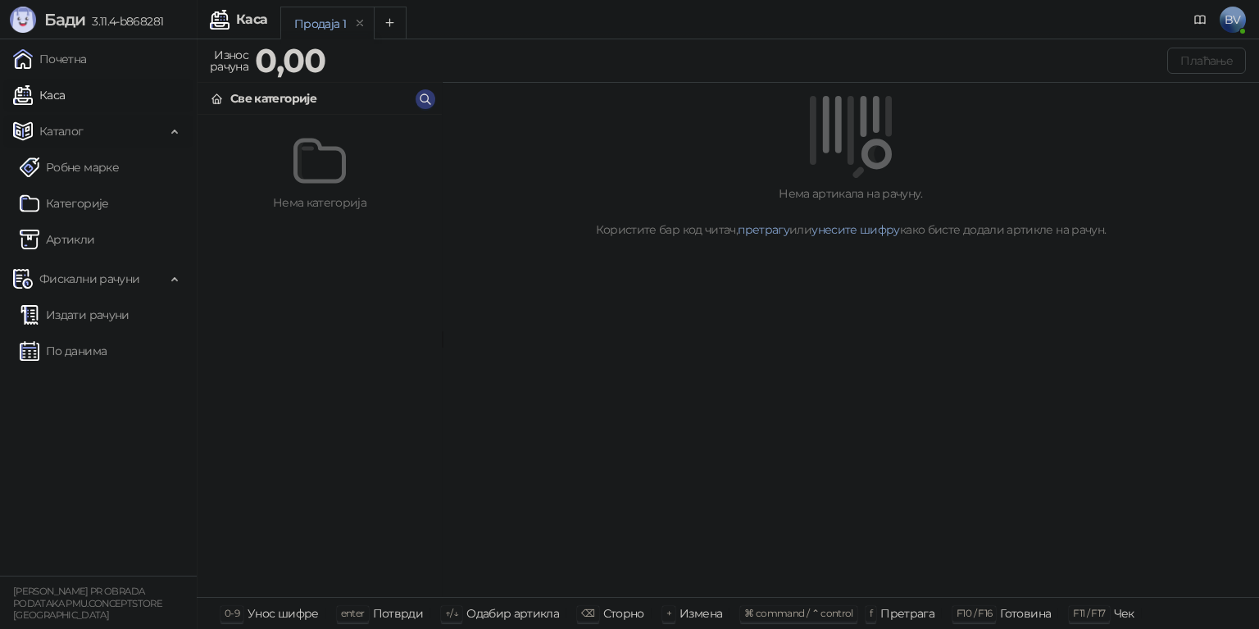
click at [52, 126] on span "Каталог" at bounding box center [61, 131] width 44 height 33
click at [58, 165] on span "Фискални рачуни" at bounding box center [89, 167] width 100 height 33
click at [165, 166] on span "Фискални рачуни" at bounding box center [89, 167] width 152 height 33
click at [166, 166] on div "Фискални рачуни" at bounding box center [98, 167] width 190 height 33
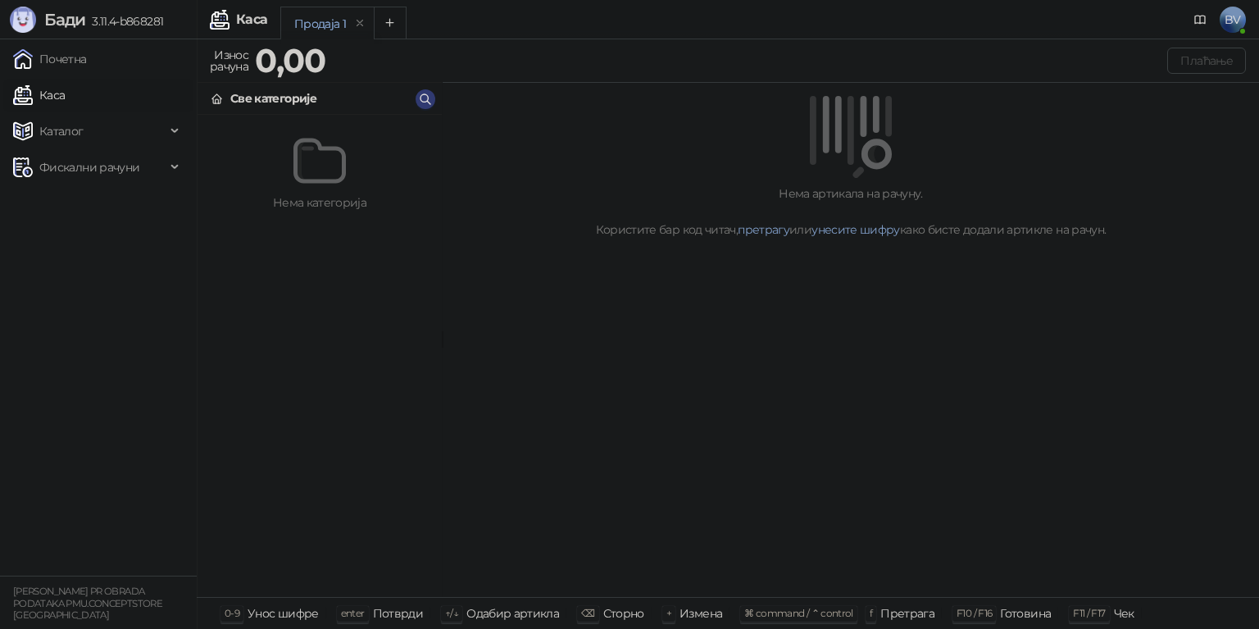
click at [888, 620] on div "Претрага" at bounding box center [907, 612] width 54 height 21
click at [869, 618] on span "f" at bounding box center [870, 612] width 2 height 12
click at [119, 598] on small "BOJANA VUJIĆ PR OBRADA PODATAKA PMU.CONCEPTSTORE BEOGRAD" at bounding box center [87, 602] width 149 height 35
drag, startPoint x: 264, startPoint y: 621, endPoint x: 311, endPoint y: 628, distance: 48.0
click at [266, 621] on div "Унос шифре" at bounding box center [282, 612] width 71 height 21
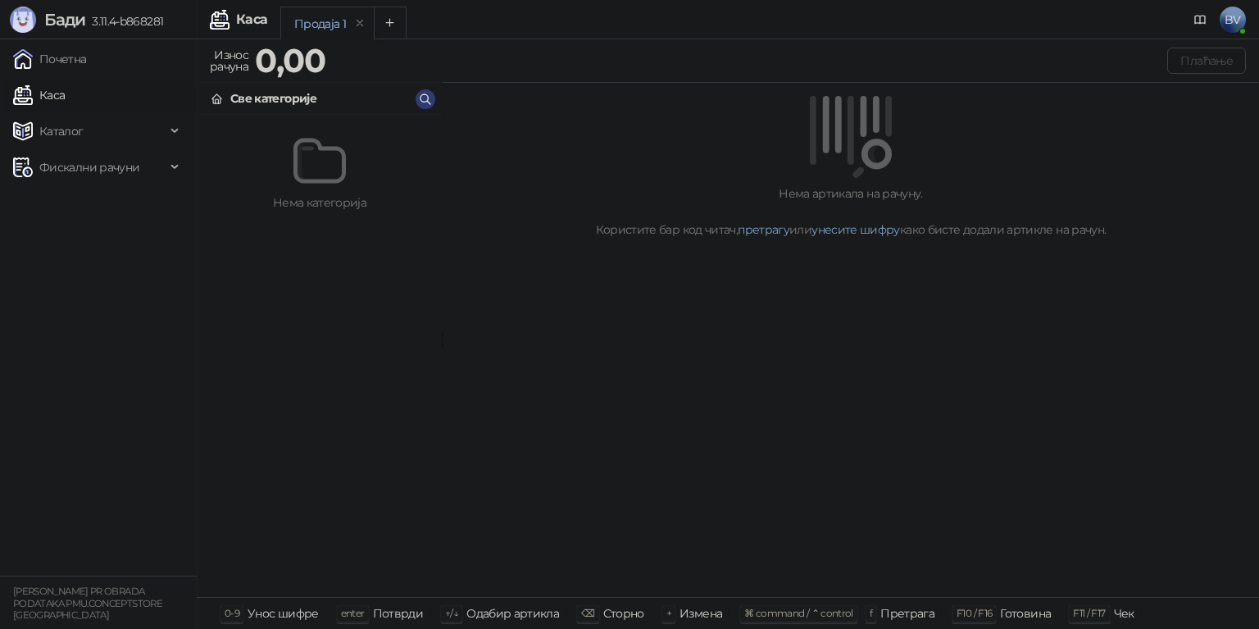
click at [318, 613] on div "0-9 Унос шифре enter Потврди ↑/↓ Одабир артикла ⌫ Сторно + Измена ⌘ command / ⌃…" at bounding box center [728, 613] width 1062 height 32
